Goal: Use online tool/utility

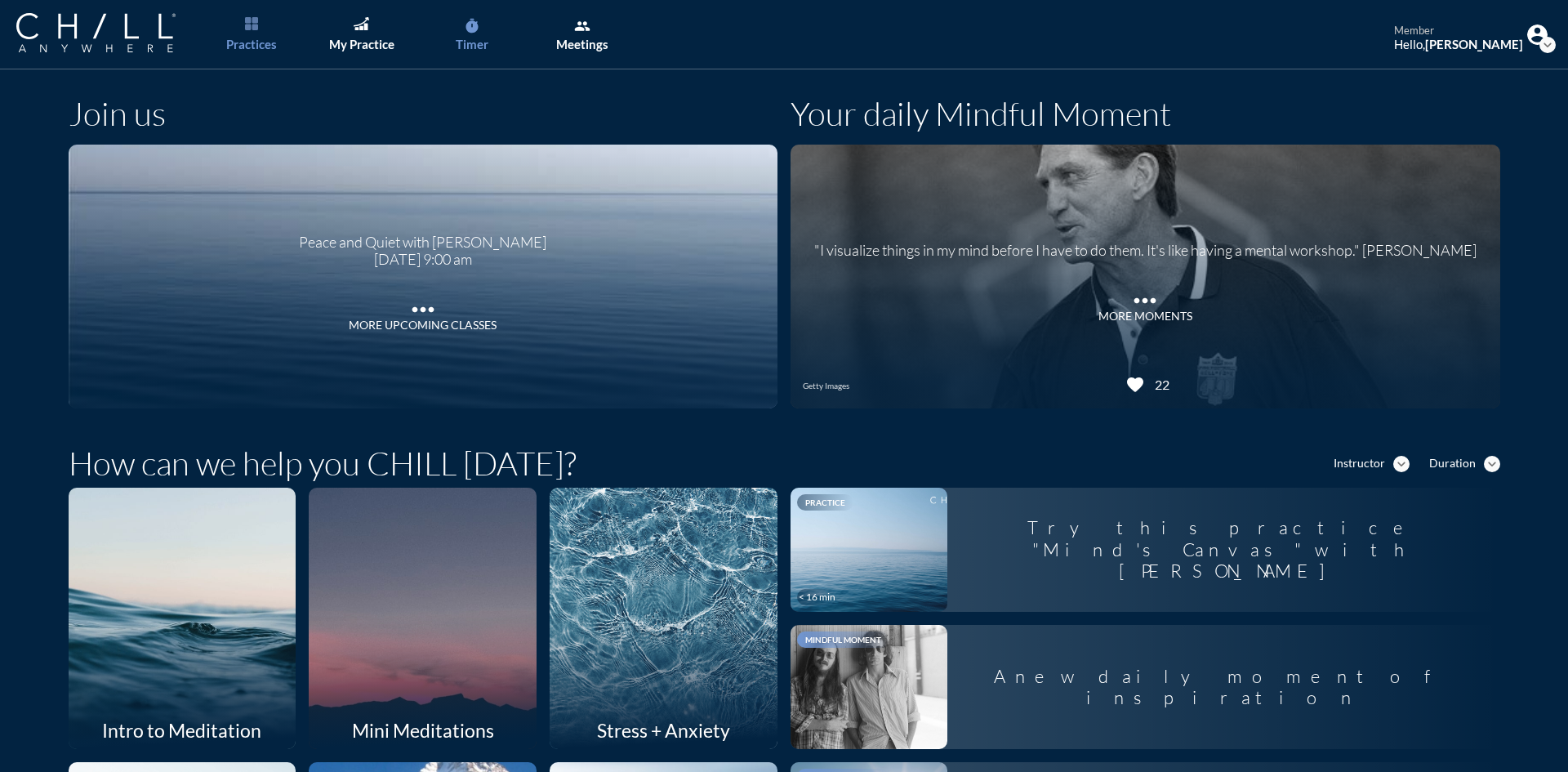
click at [488, 36] on link "timer Timer" at bounding box center [471, 34] width 86 height 69
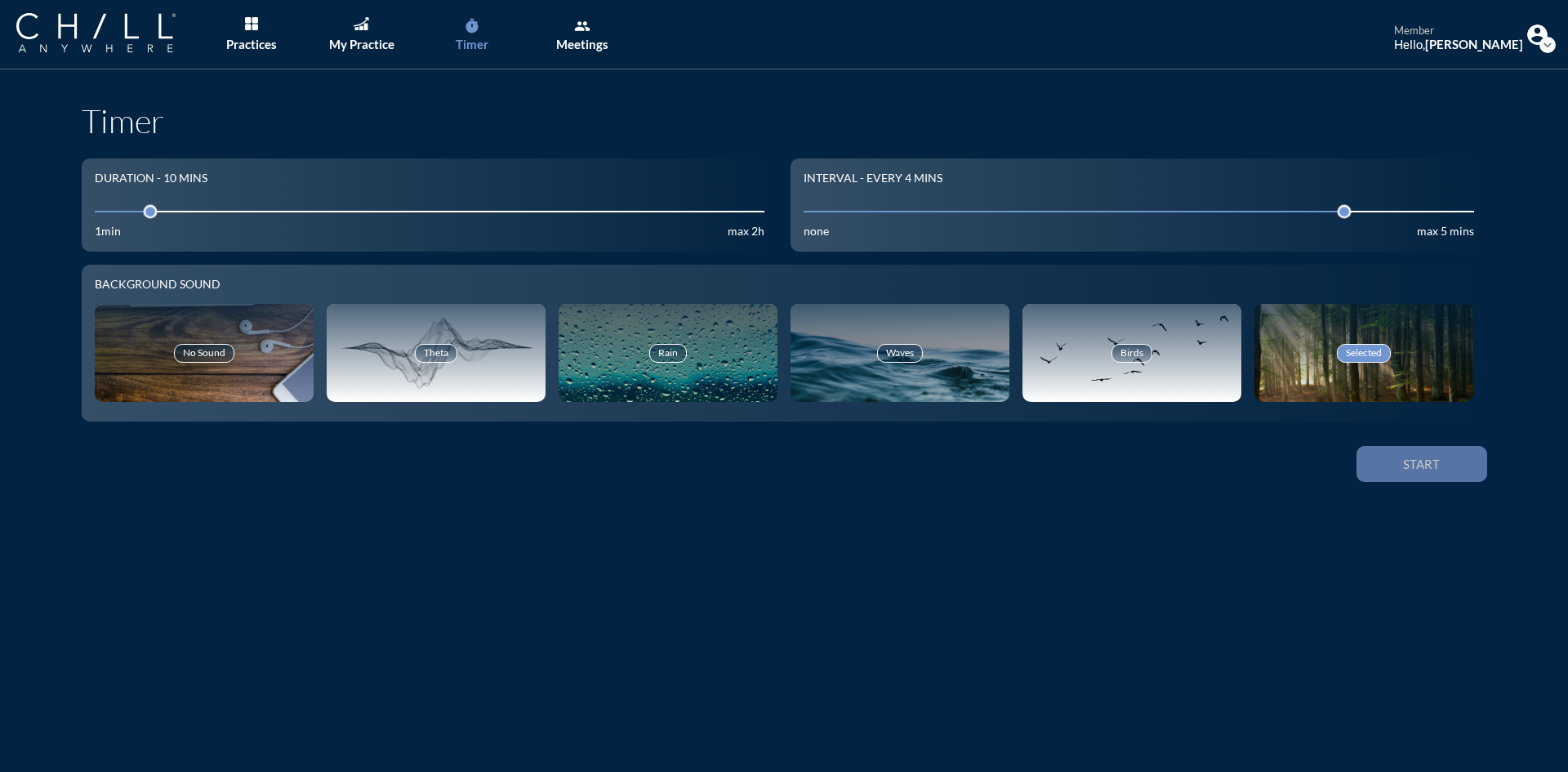
click at [1433, 466] on div "Start" at bounding box center [1421, 464] width 73 height 15
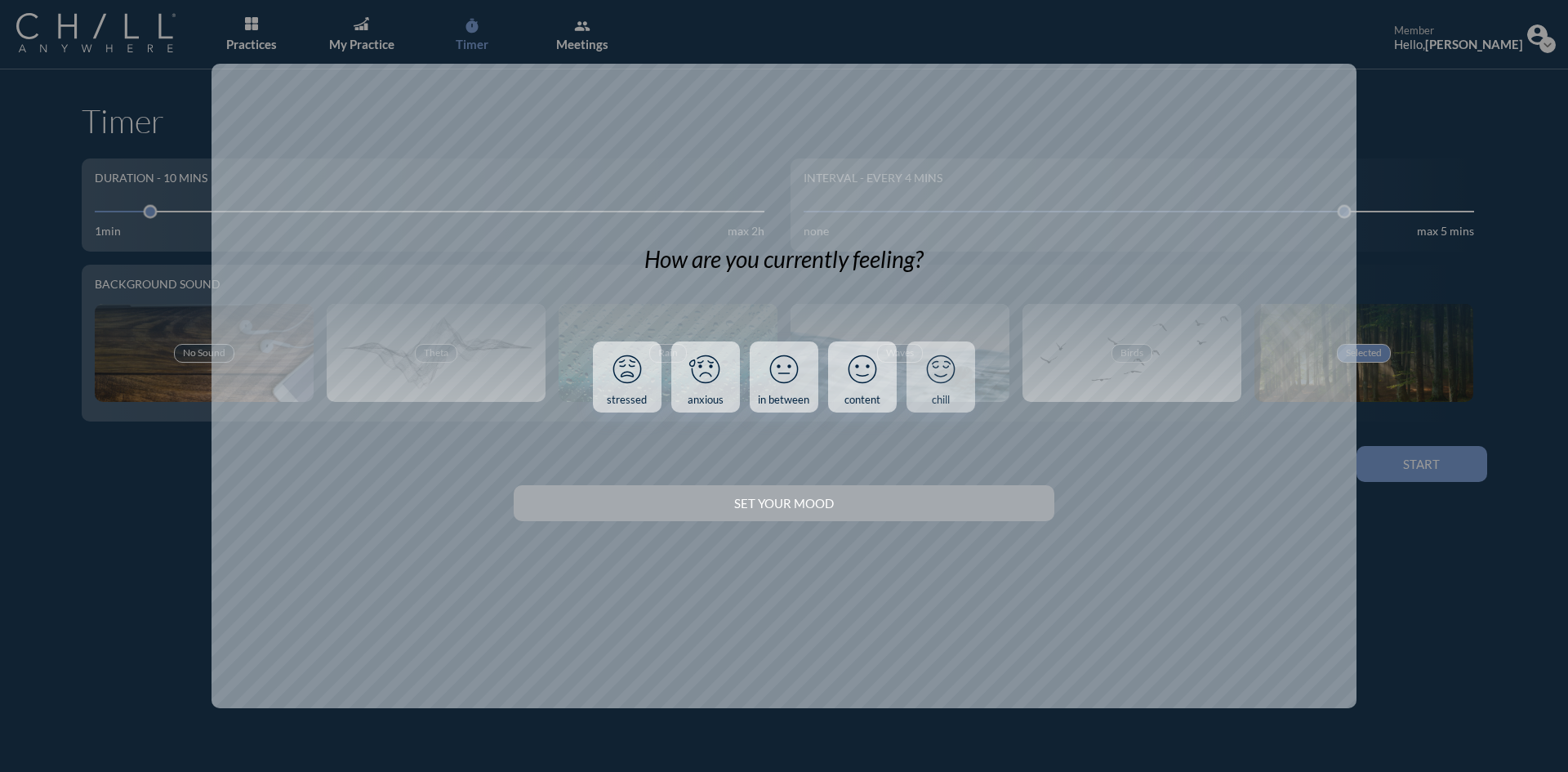
click at [957, 375] on icon at bounding box center [941, 369] width 43 height 43
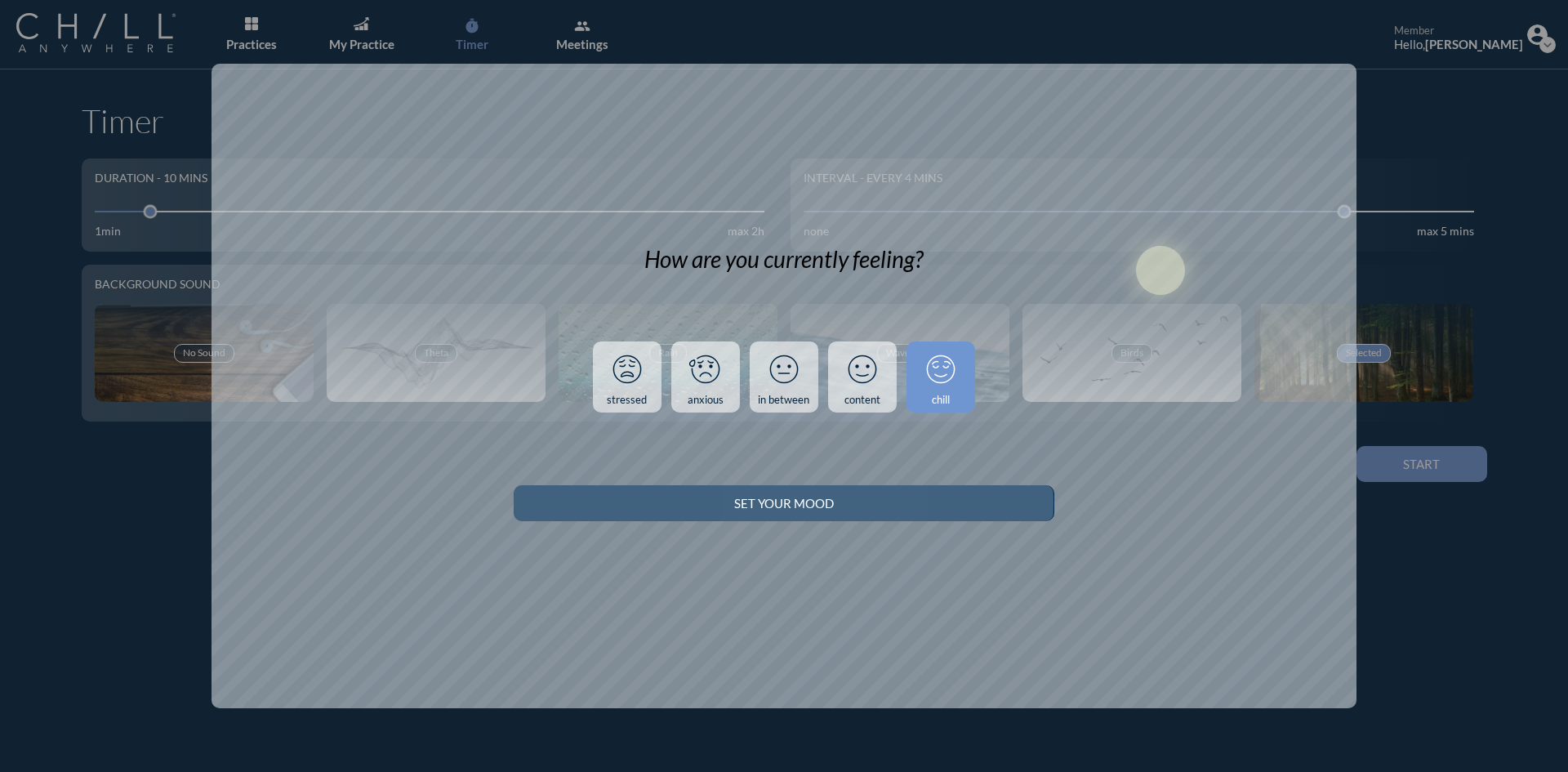
click at [990, 507] on div "Set your Mood" at bounding box center [784, 504] width 483 height 15
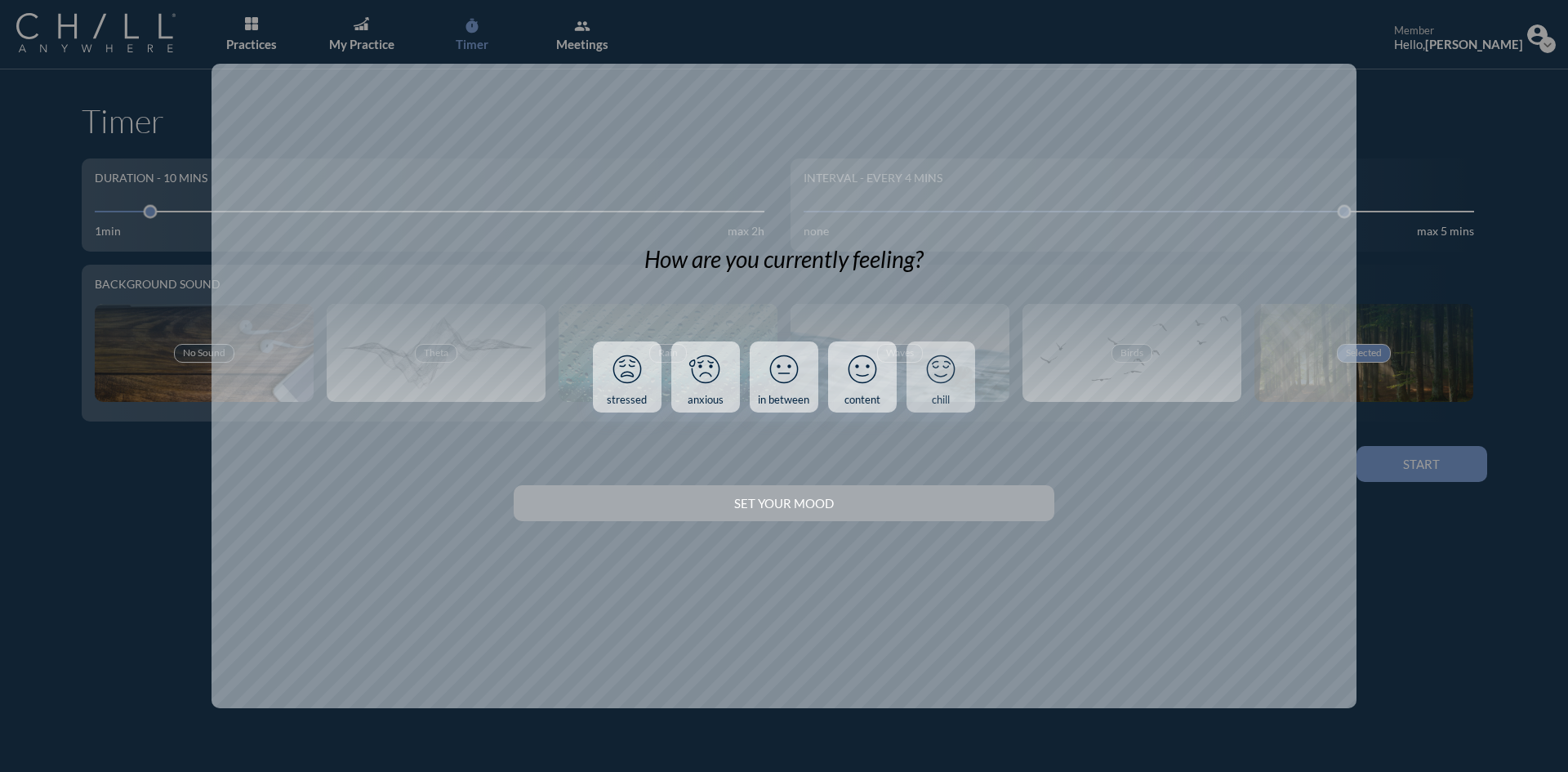
click at [957, 399] on link "chill" at bounding box center [941, 378] width 68 height 72
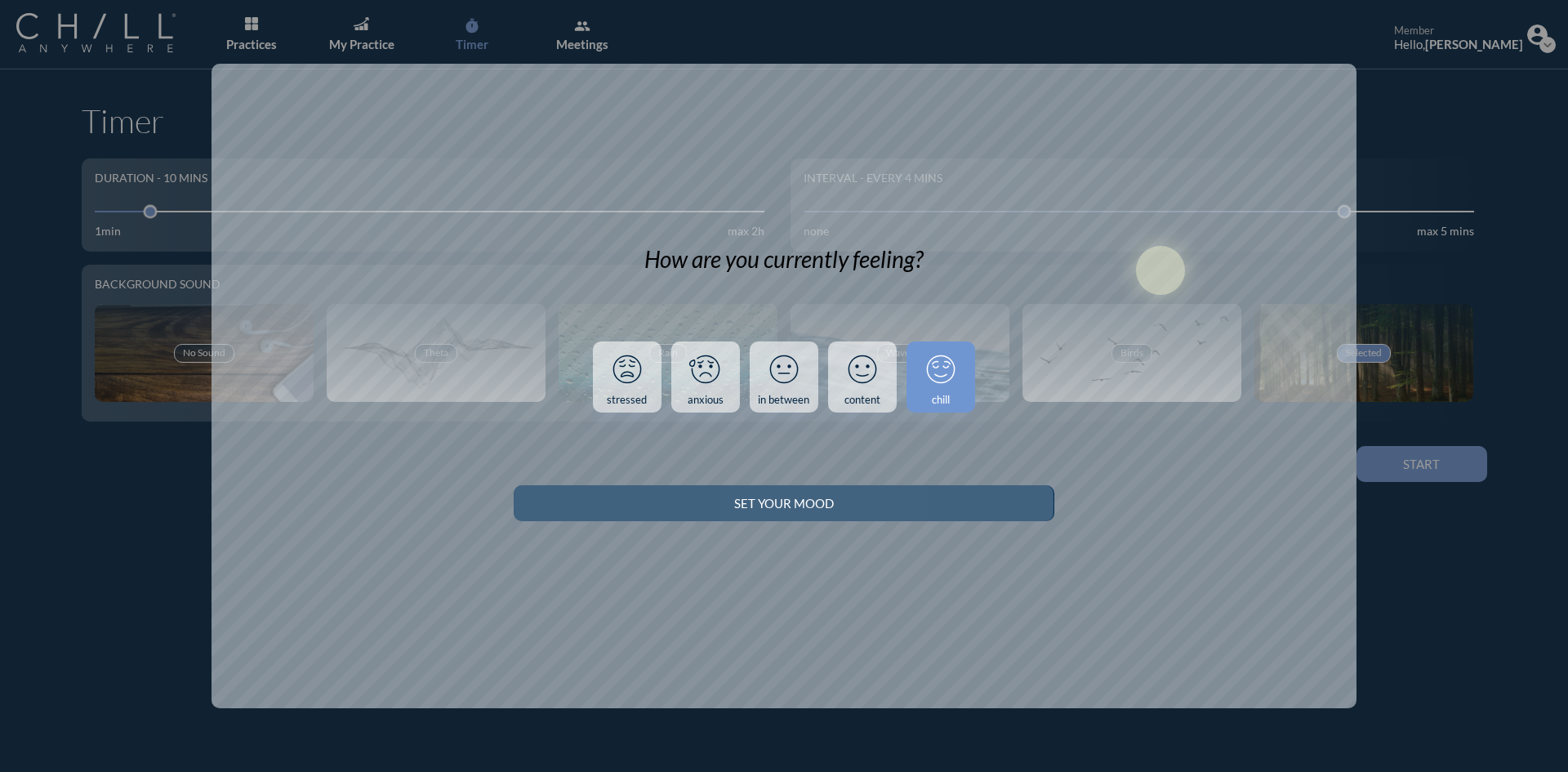
click at [930, 497] on div "Set your Mood" at bounding box center [784, 504] width 483 height 15
